Goal: Information Seeking & Learning: Stay updated

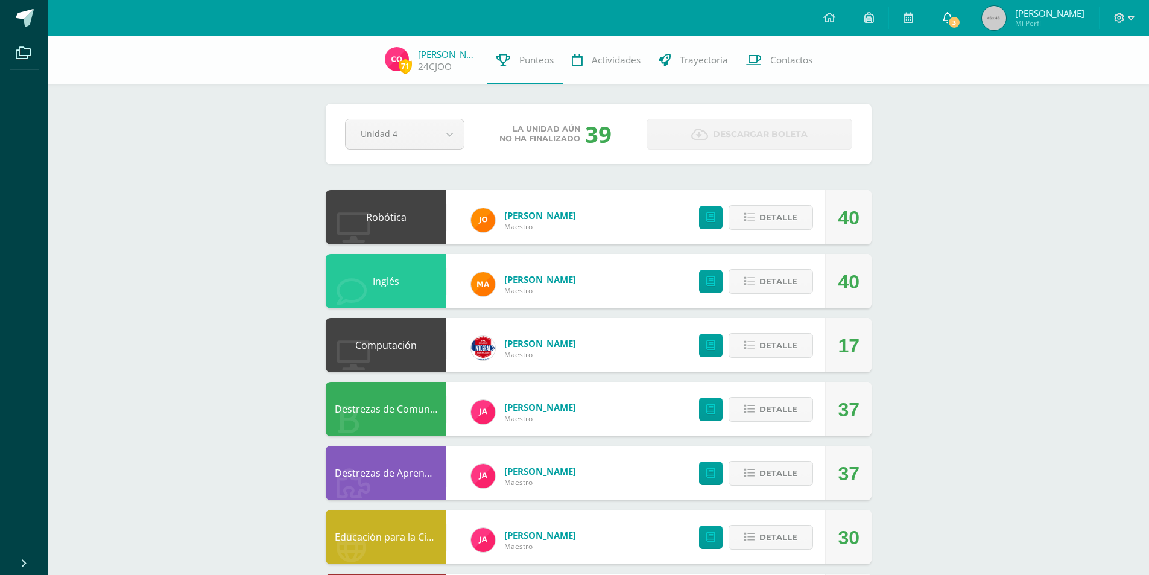
click at [956, 16] on span "3" at bounding box center [954, 22] width 13 height 13
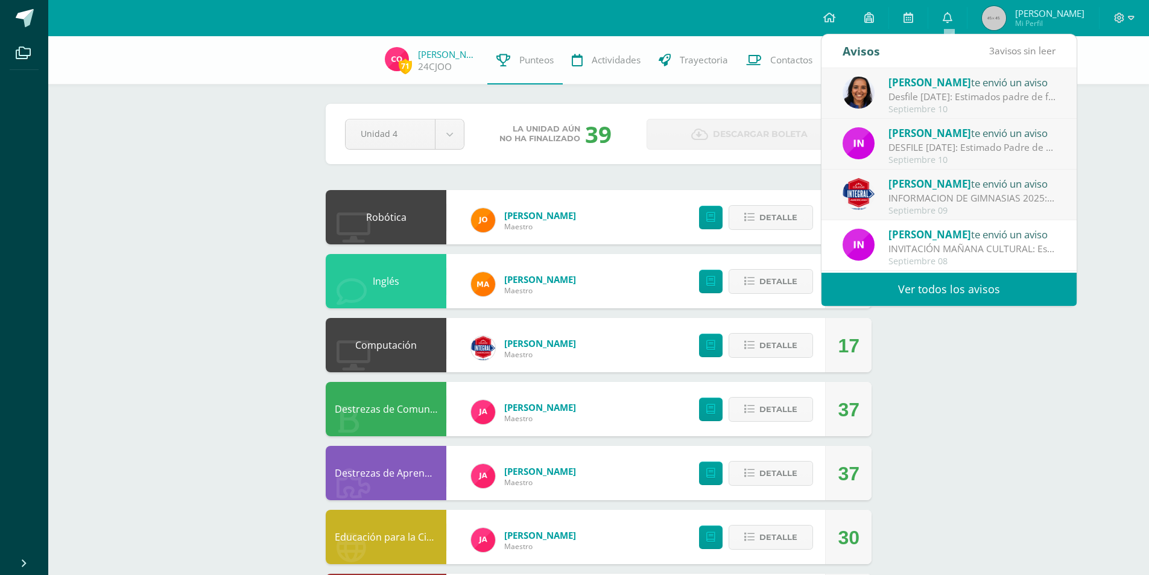
click at [932, 199] on div "INFORMACION DE GIMNASIAS 2025: Estimados padres de familia, por este medio se l…" at bounding box center [973, 198] width 168 height 14
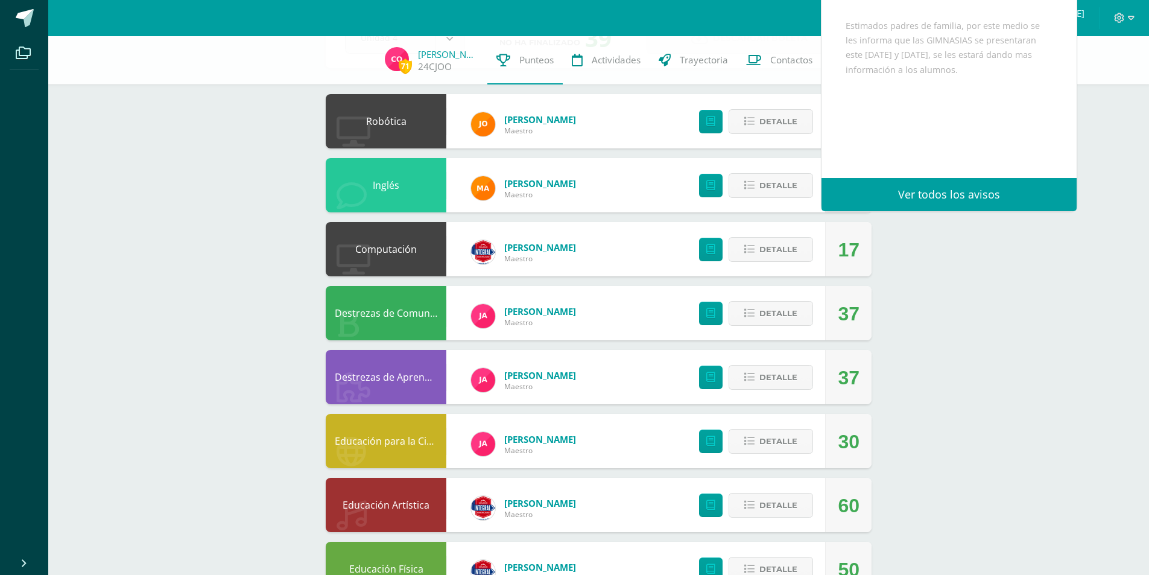
scroll to position [141, 0]
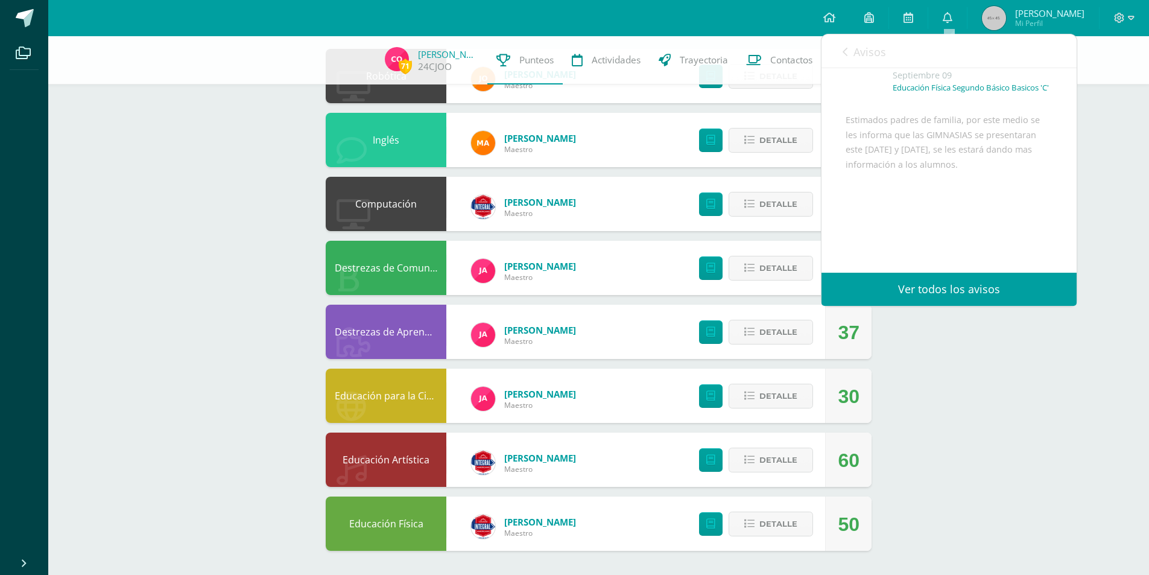
click at [992, 285] on link "Ver todos los avisos" at bounding box center [949, 289] width 255 height 33
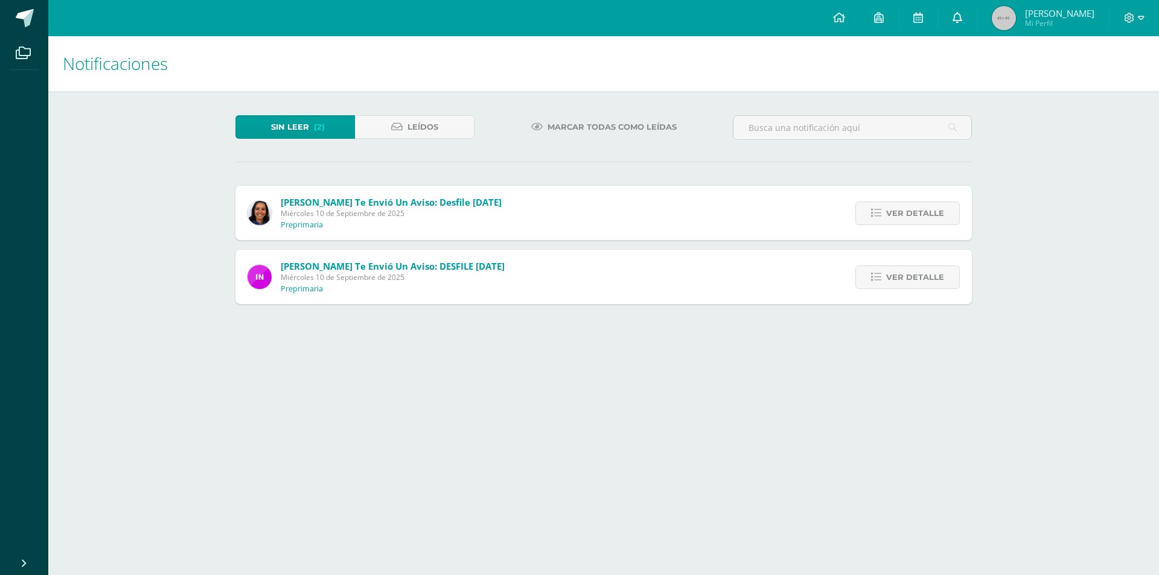
click at [954, 16] on icon at bounding box center [957, 17] width 10 height 11
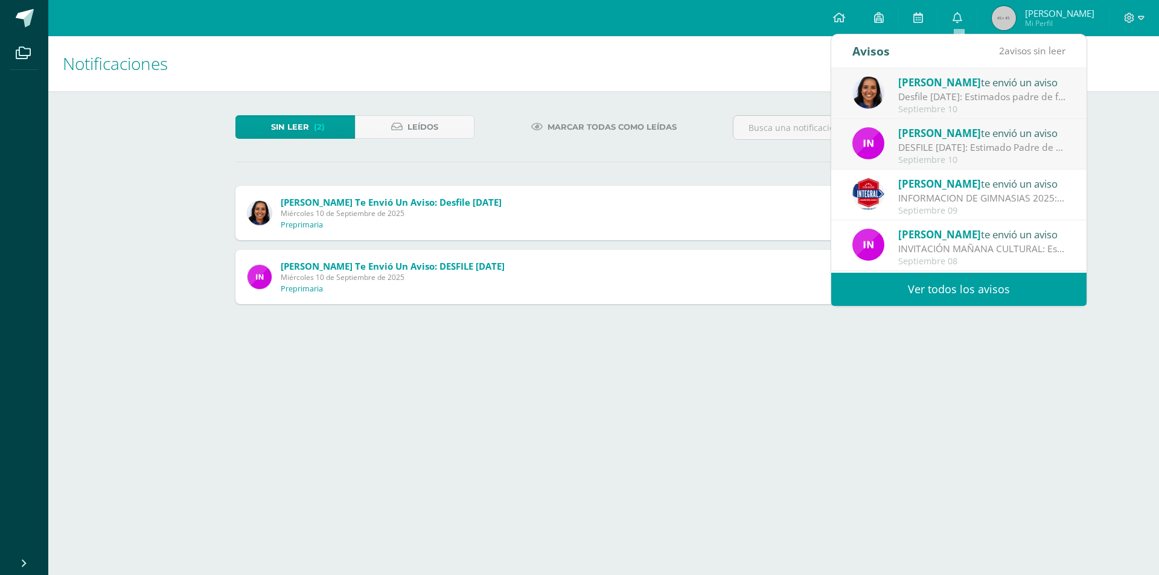
click at [556, 281] on div "[PERSON_NAME] te envió un aviso: DESFILE [DATE] [DATE] Preprimaria Ver detalle …" at bounding box center [603, 277] width 736 height 54
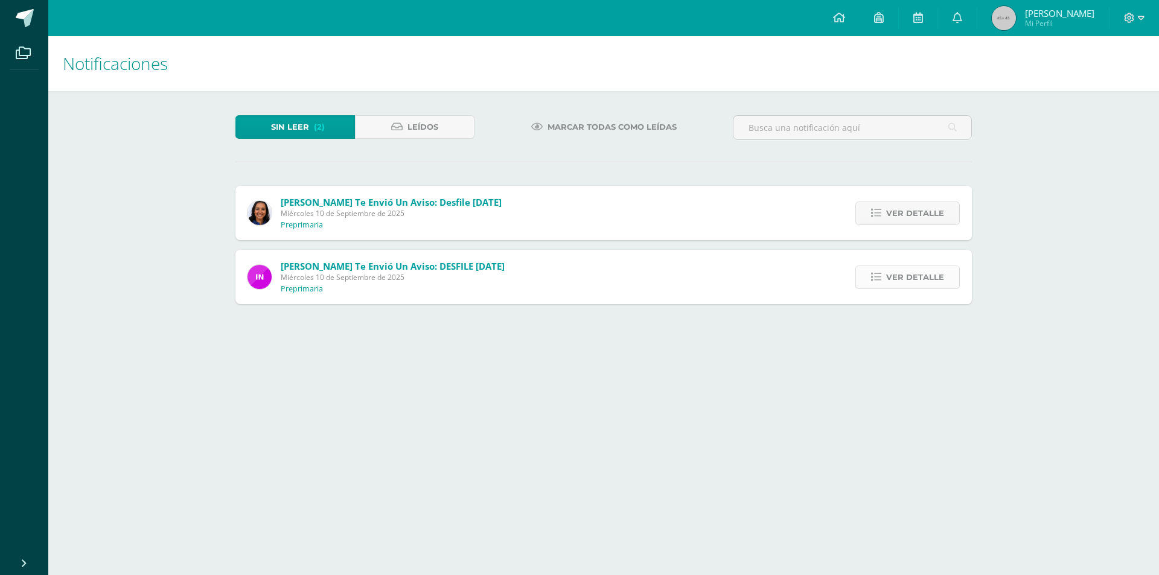
click at [891, 279] on span "Ver detalle" at bounding box center [915, 277] width 58 height 22
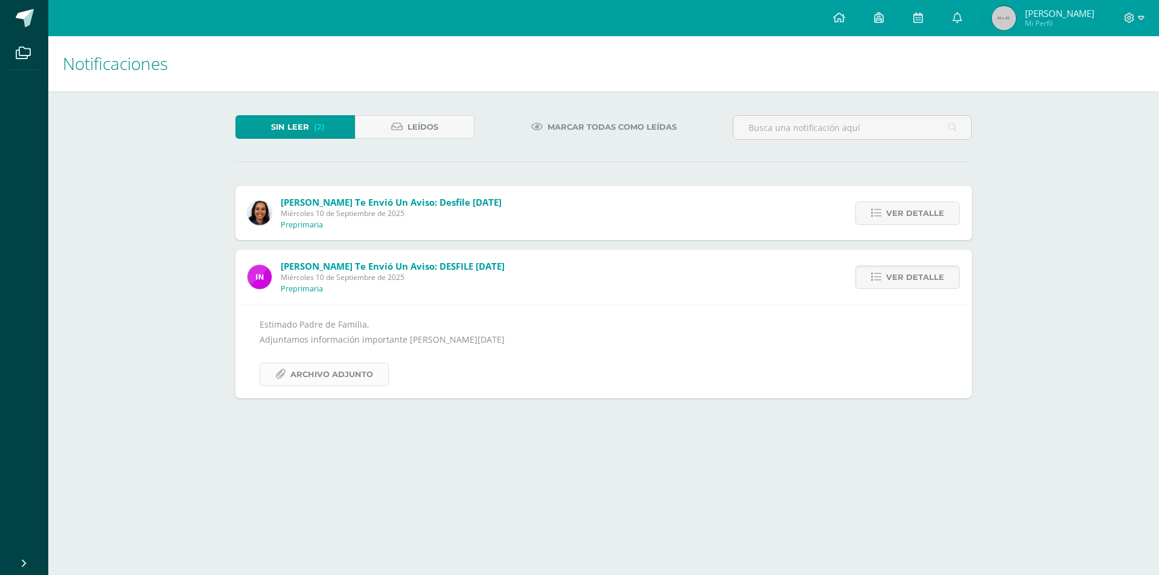
click at [366, 381] on span "Archivo Adjunto" at bounding box center [331, 374] width 83 height 22
